Goal: Information Seeking & Learning: Learn about a topic

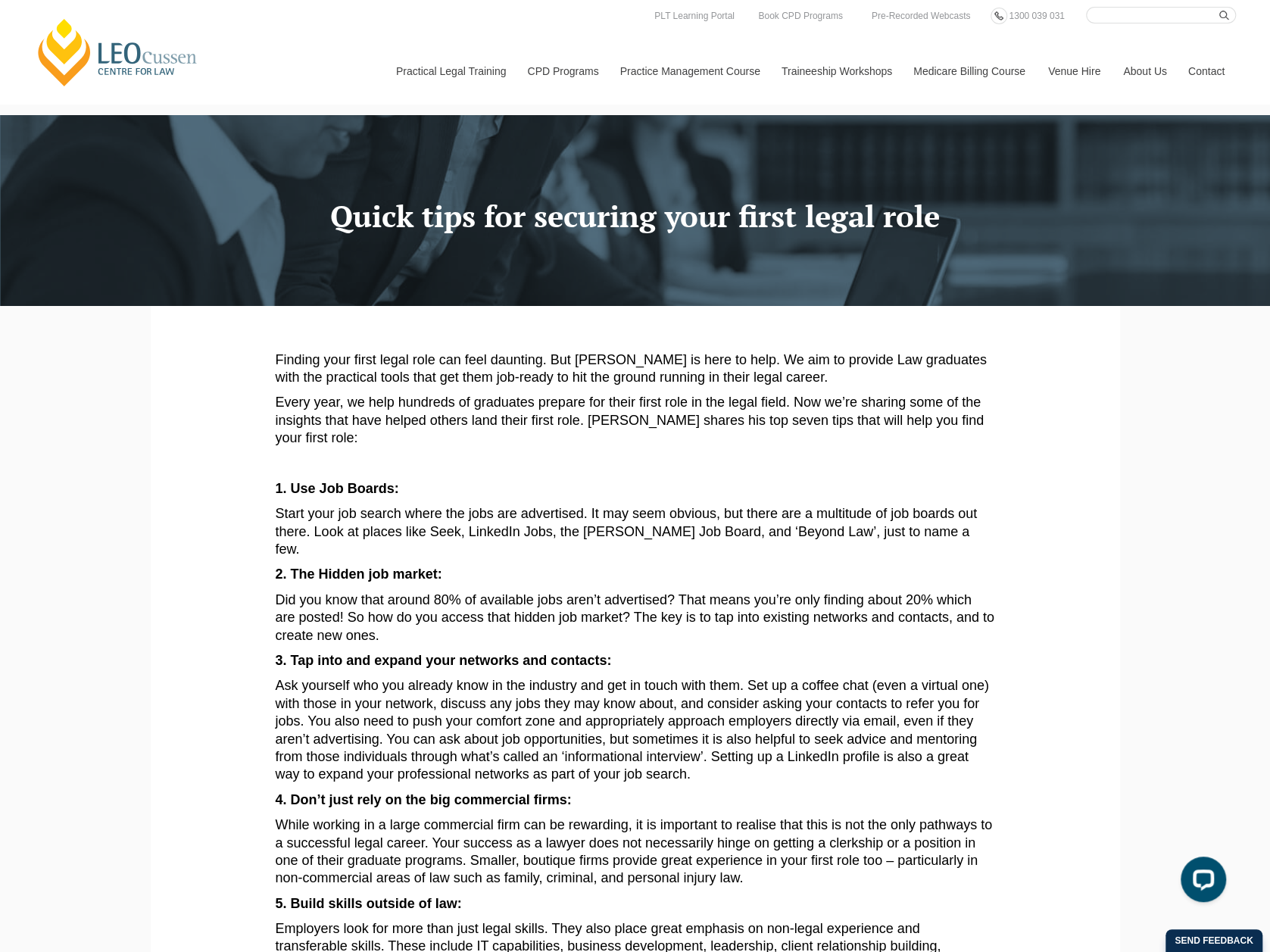
click at [696, 98] on button "Cancel" at bounding box center [688, 98] width 79 height 38
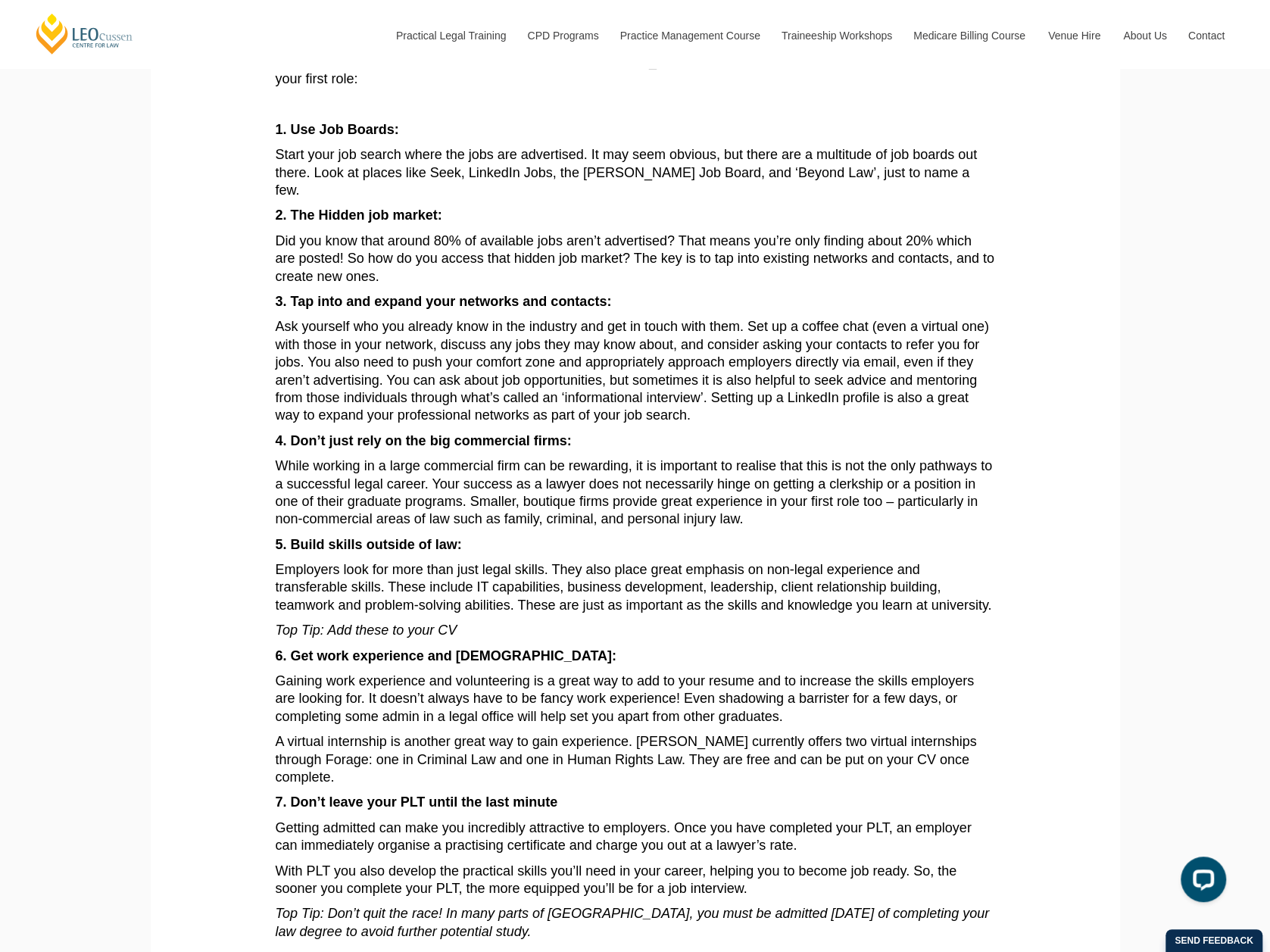
scroll to position [303, 0]
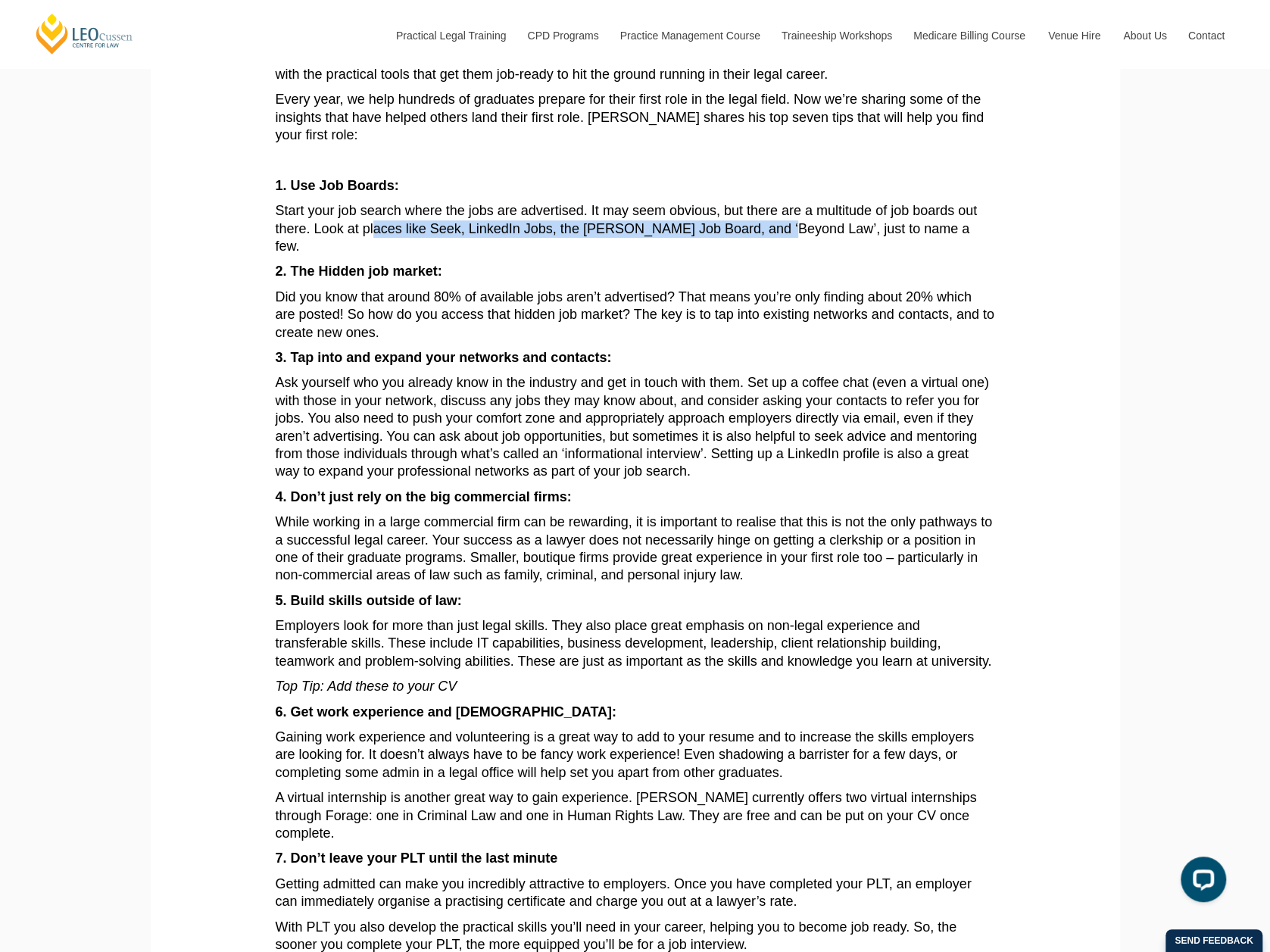
drag, startPoint x: 373, startPoint y: 227, endPoint x: 785, endPoint y: 231, distance: 412.0
click at [785, 231] on p "Start your job search where the jobs are advertised. It may seem obvious, but t…" at bounding box center [635, 228] width 720 height 53
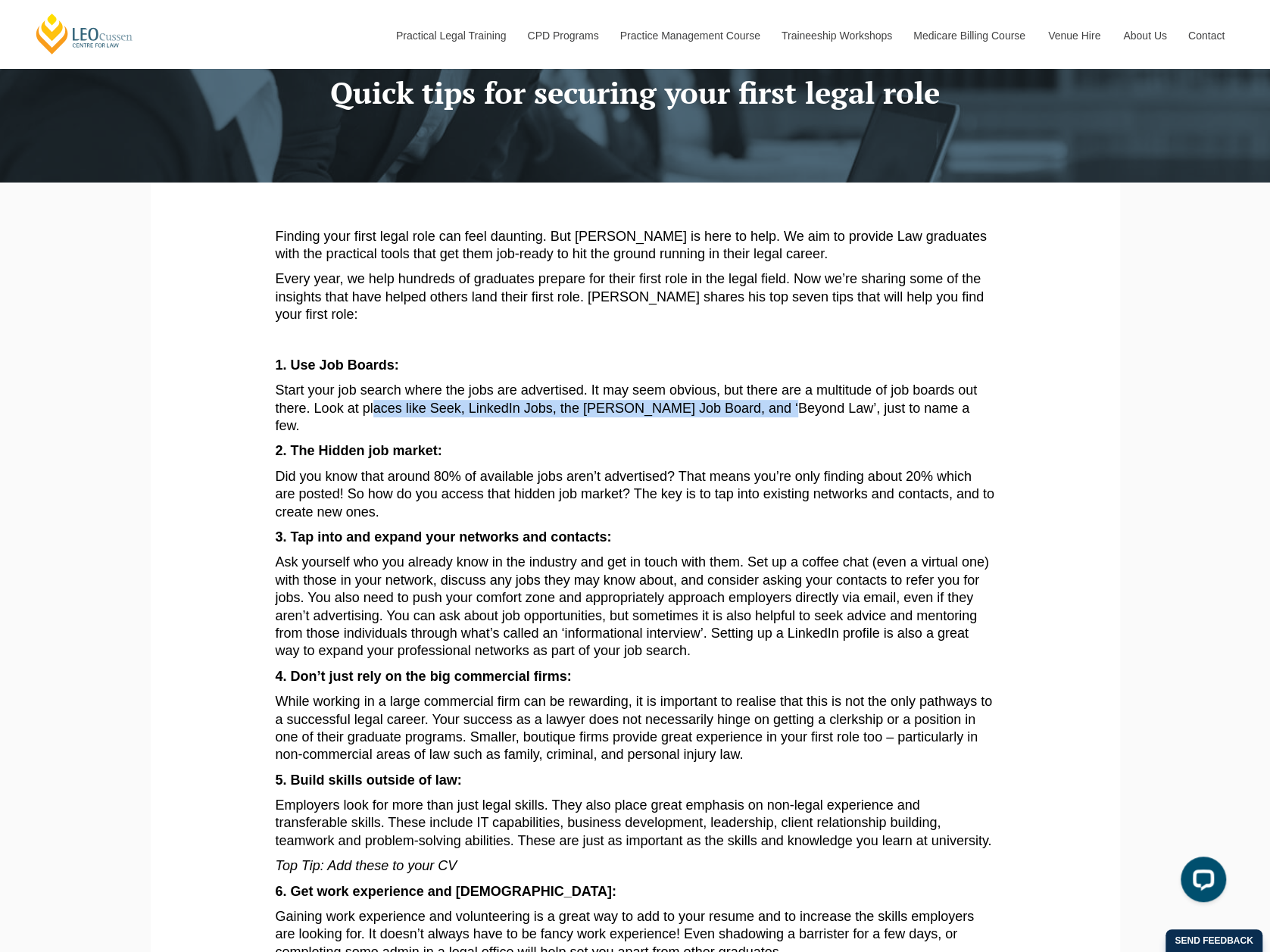
scroll to position [0, 0]
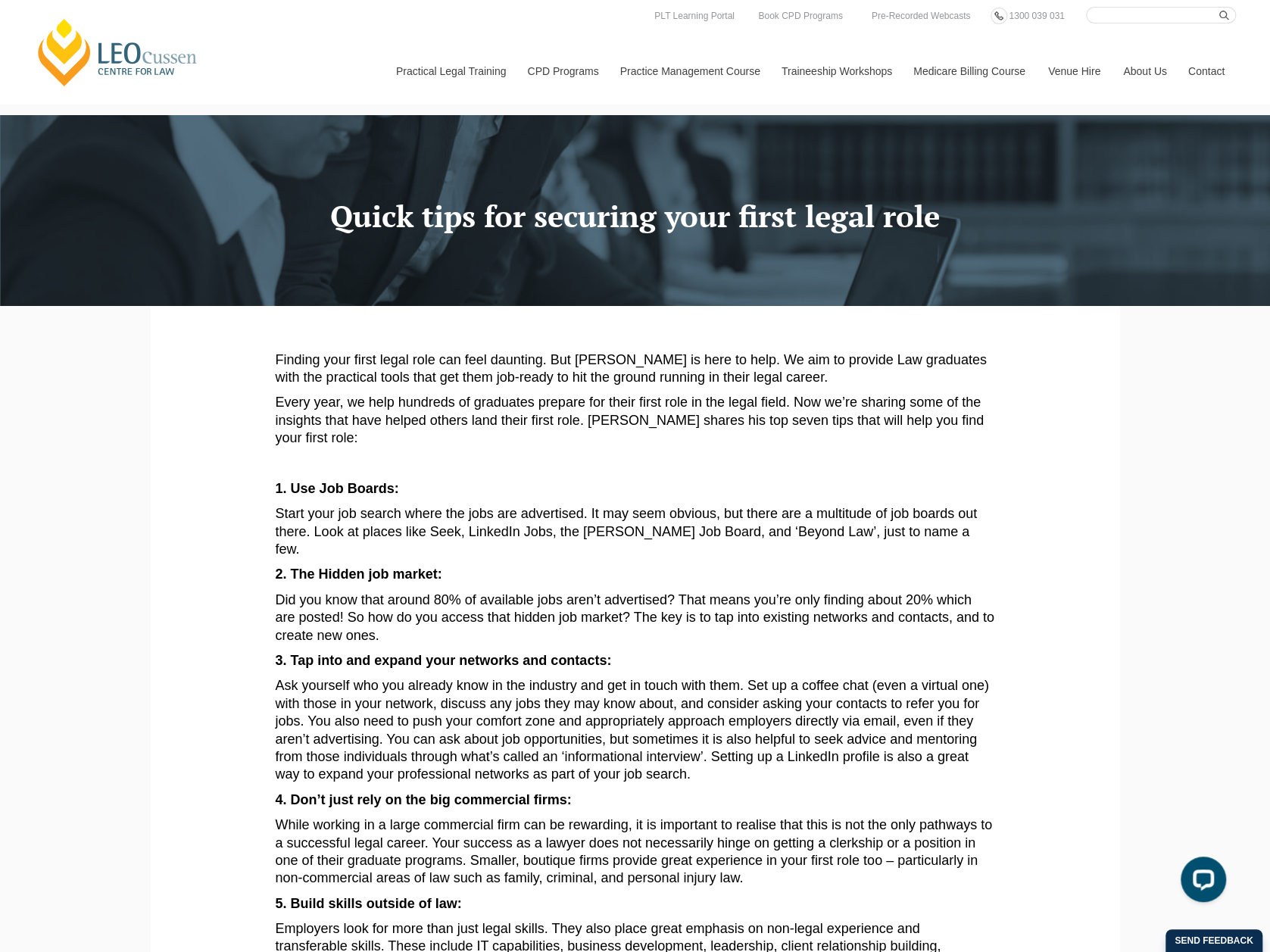
drag, startPoint x: 212, startPoint y: 50, endPoint x: 199, endPoint y: 52, distance: 13.2
click at [212, 50] on div "Leo Cussen Centre for Law Search here Practical Legal Training Our Practical Le…" at bounding box center [634, 55] width 1202 height 97
click at [185, 54] on link "[PERSON_NAME] Centre for Law" at bounding box center [117, 52] width 168 height 71
